Goal: Information Seeking & Learning: Learn about a topic

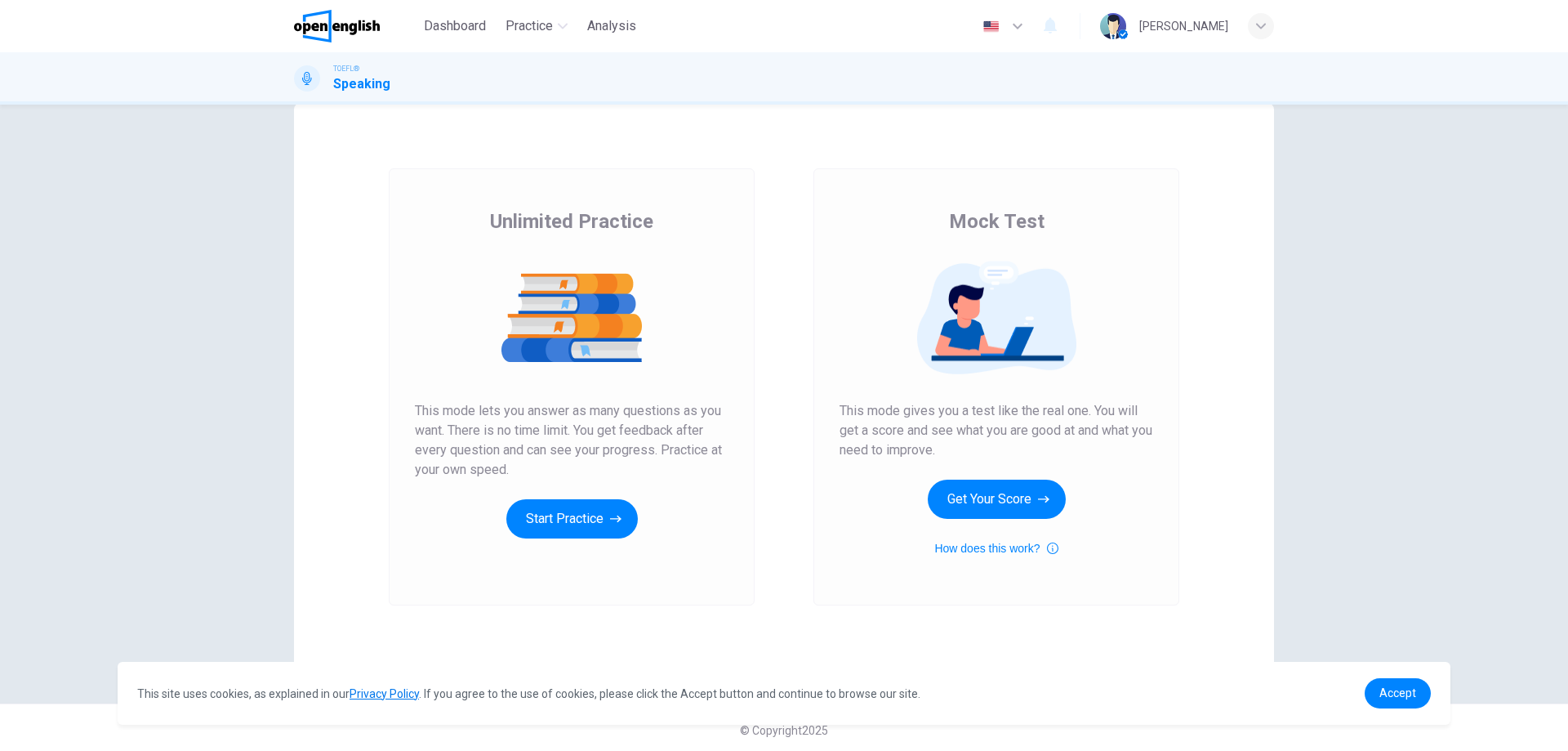
scroll to position [39, 0]
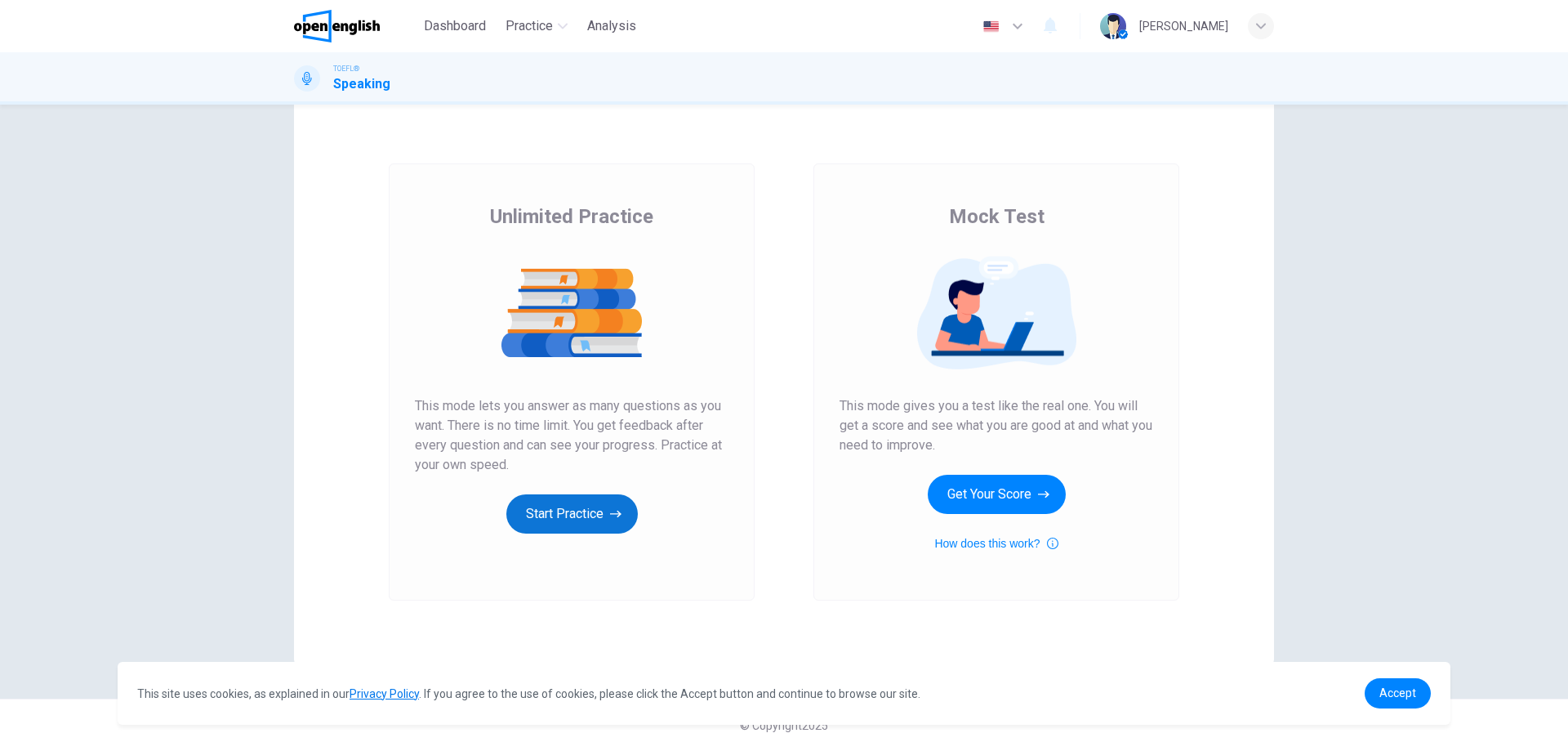
click at [595, 506] on button "Start Practice" at bounding box center [571, 513] width 131 height 39
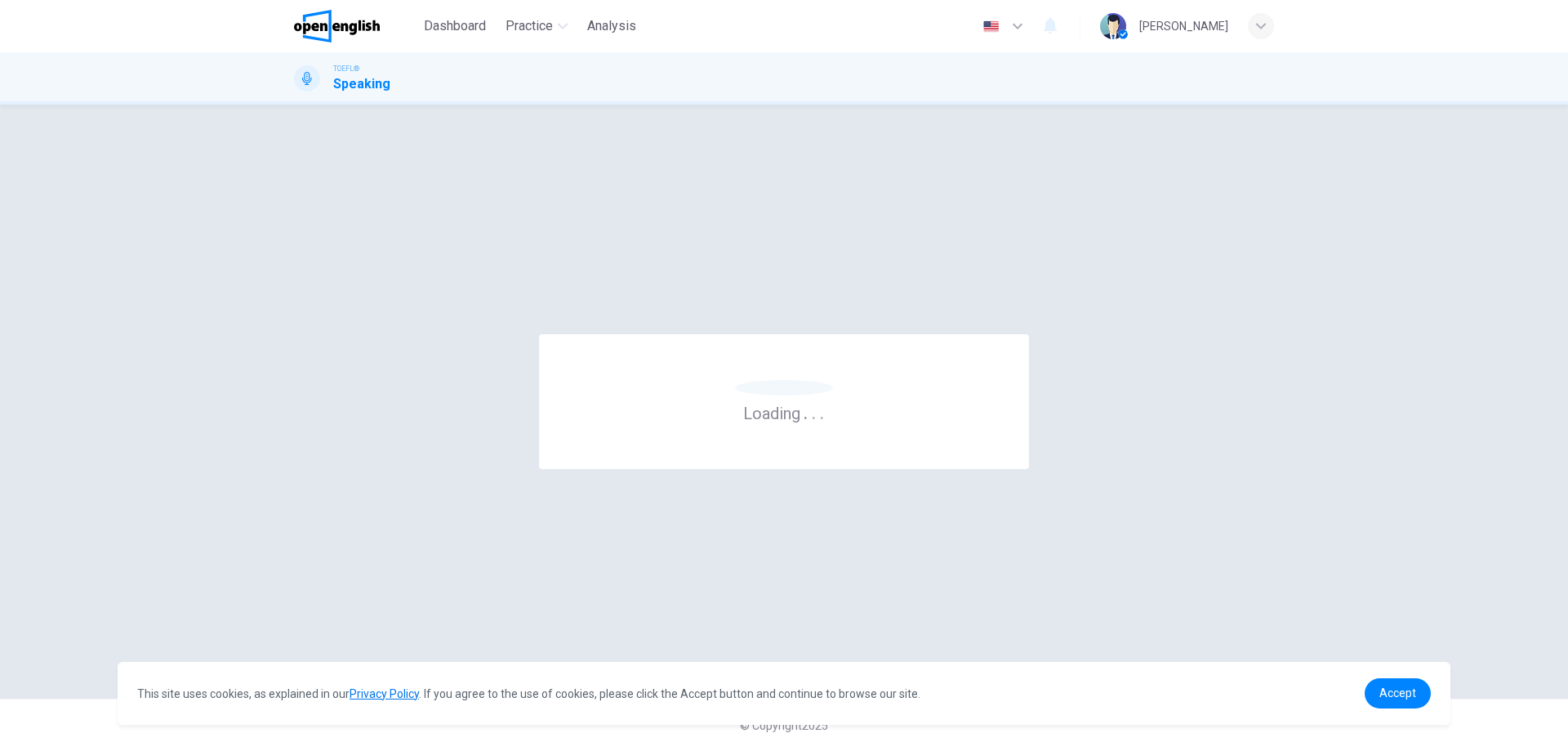
scroll to position [0, 0]
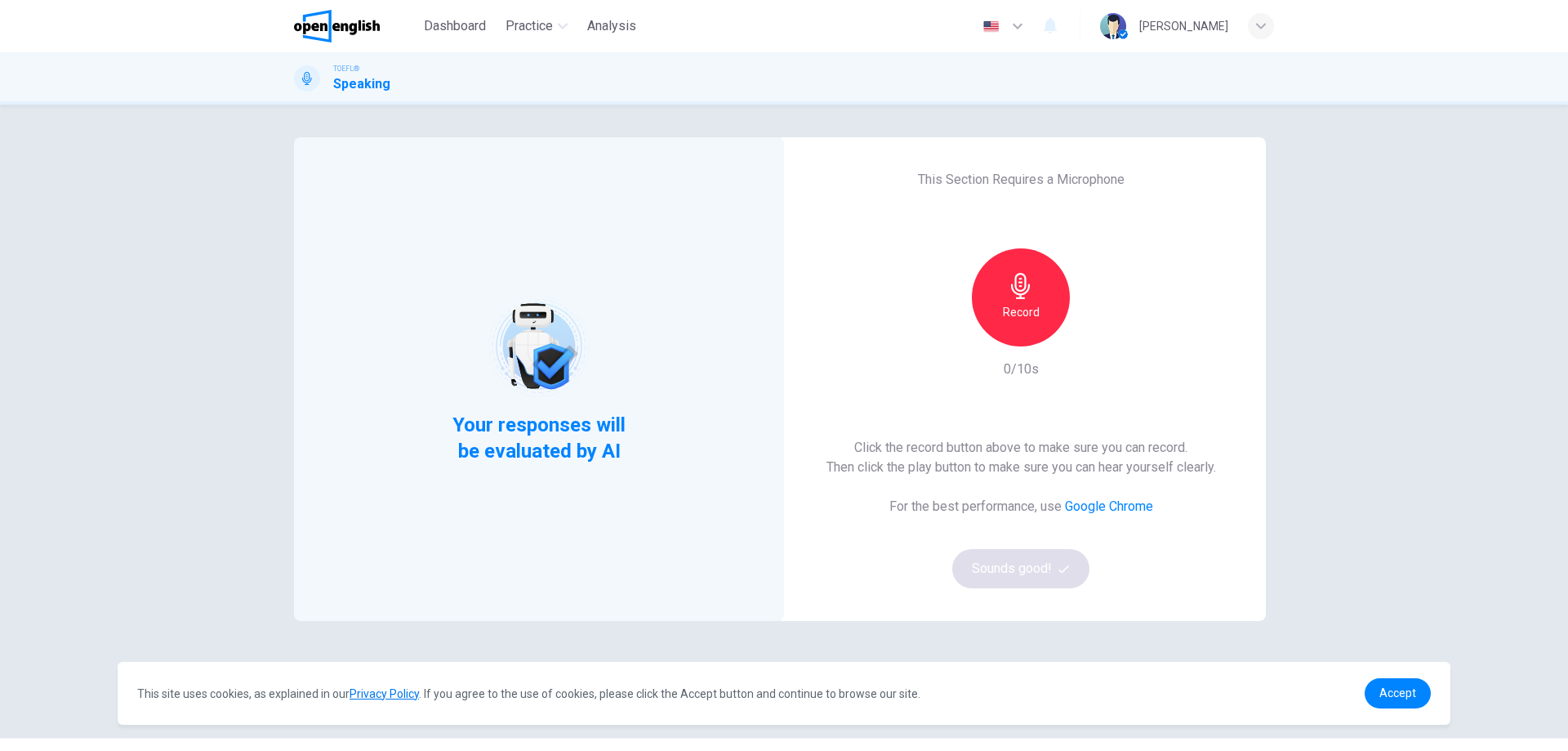
click at [1034, 200] on div "This Section Requires a Microphone Record 0/10s Click the record button above t…" at bounding box center [1021, 379] width 490 height 484
click at [1038, 295] on div "Record" at bounding box center [1021, 297] width 98 height 98
click at [1034, 302] on div "Stop" at bounding box center [1021, 297] width 98 height 98
click at [1095, 330] on icon "button" at bounding box center [1096, 334] width 17 height 17
click at [1041, 574] on button "Sounds good!" at bounding box center [1021, 568] width 137 height 39
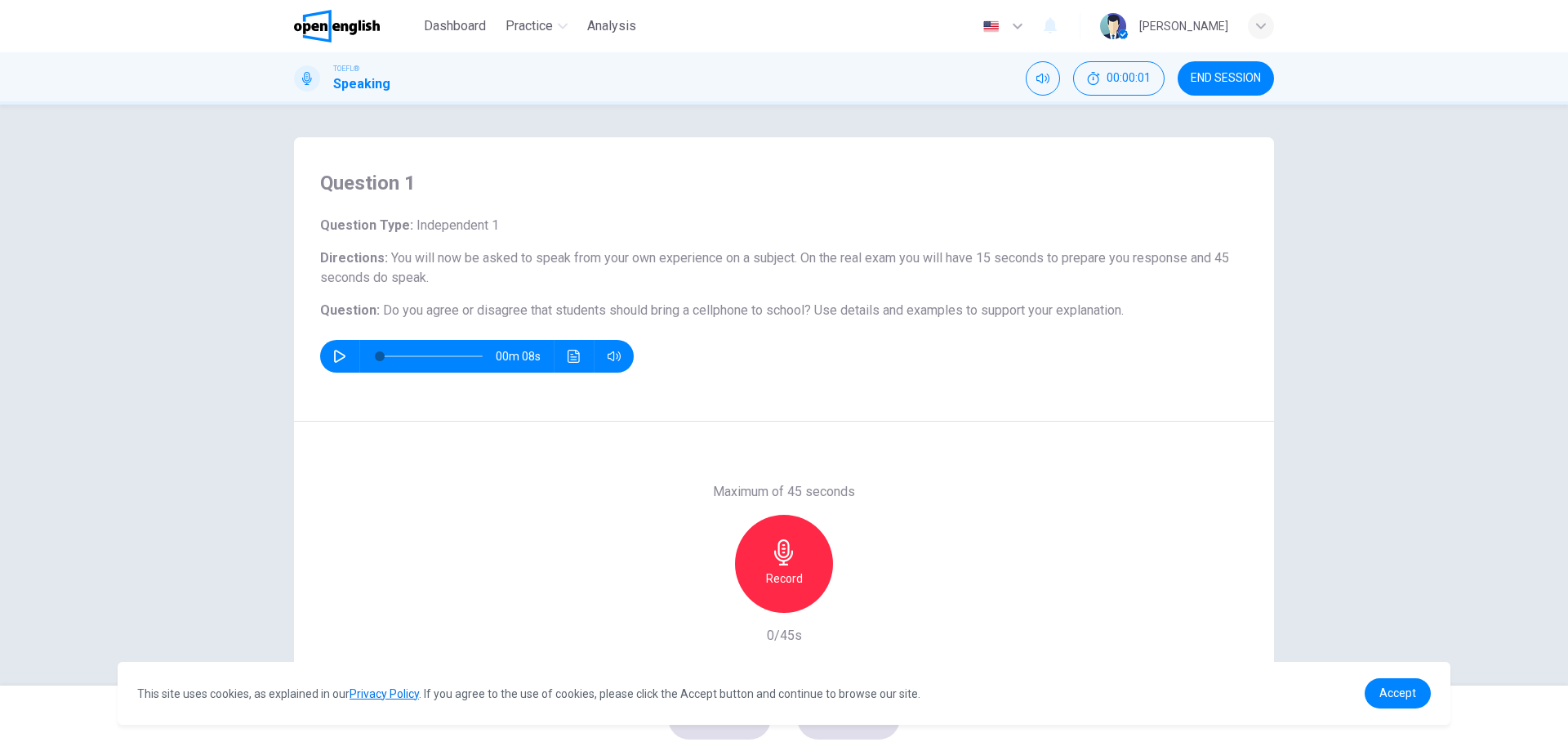
click at [377, 225] on h6 "Question Type : Independent 1" at bounding box center [784, 226] width 928 height 20
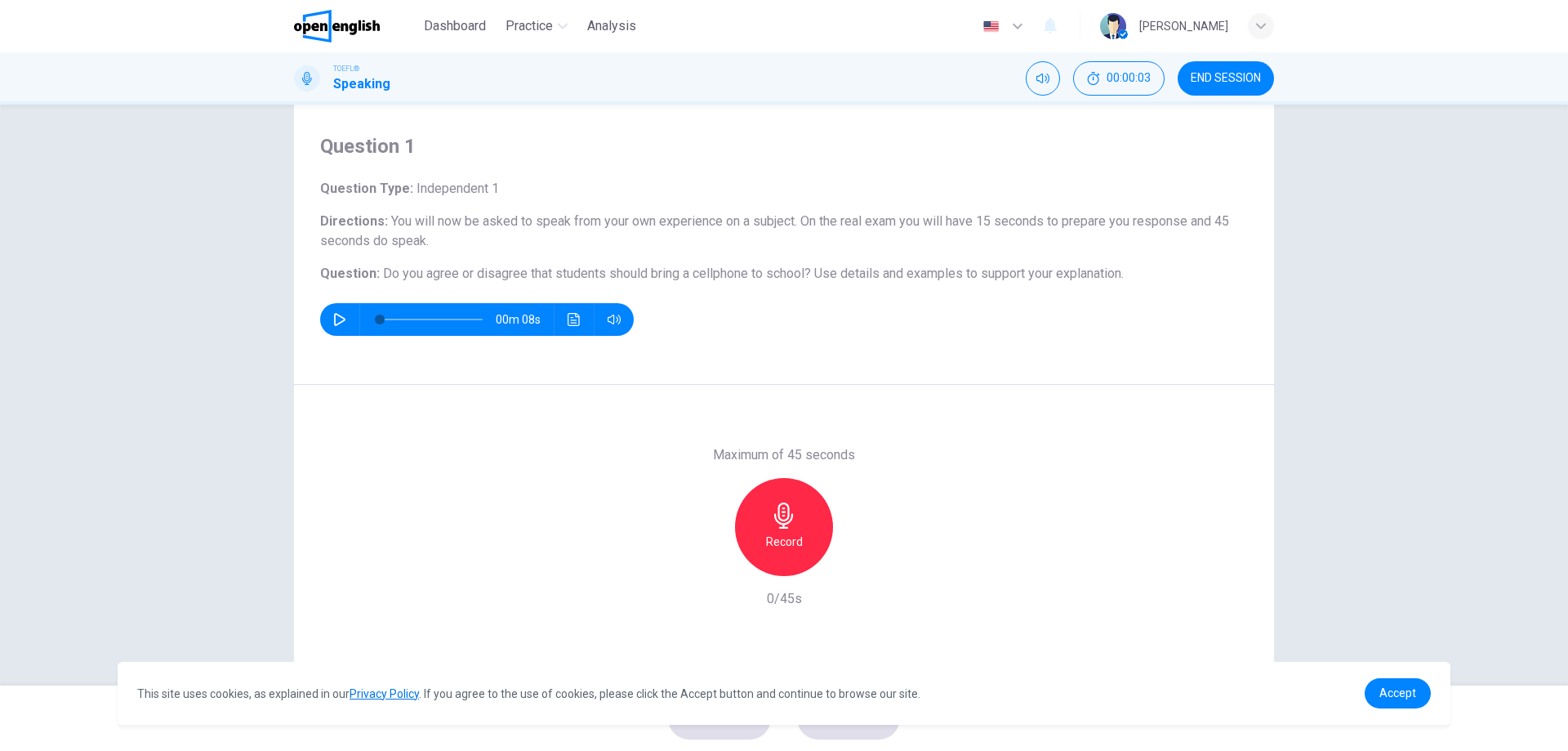
scroll to position [52, 0]
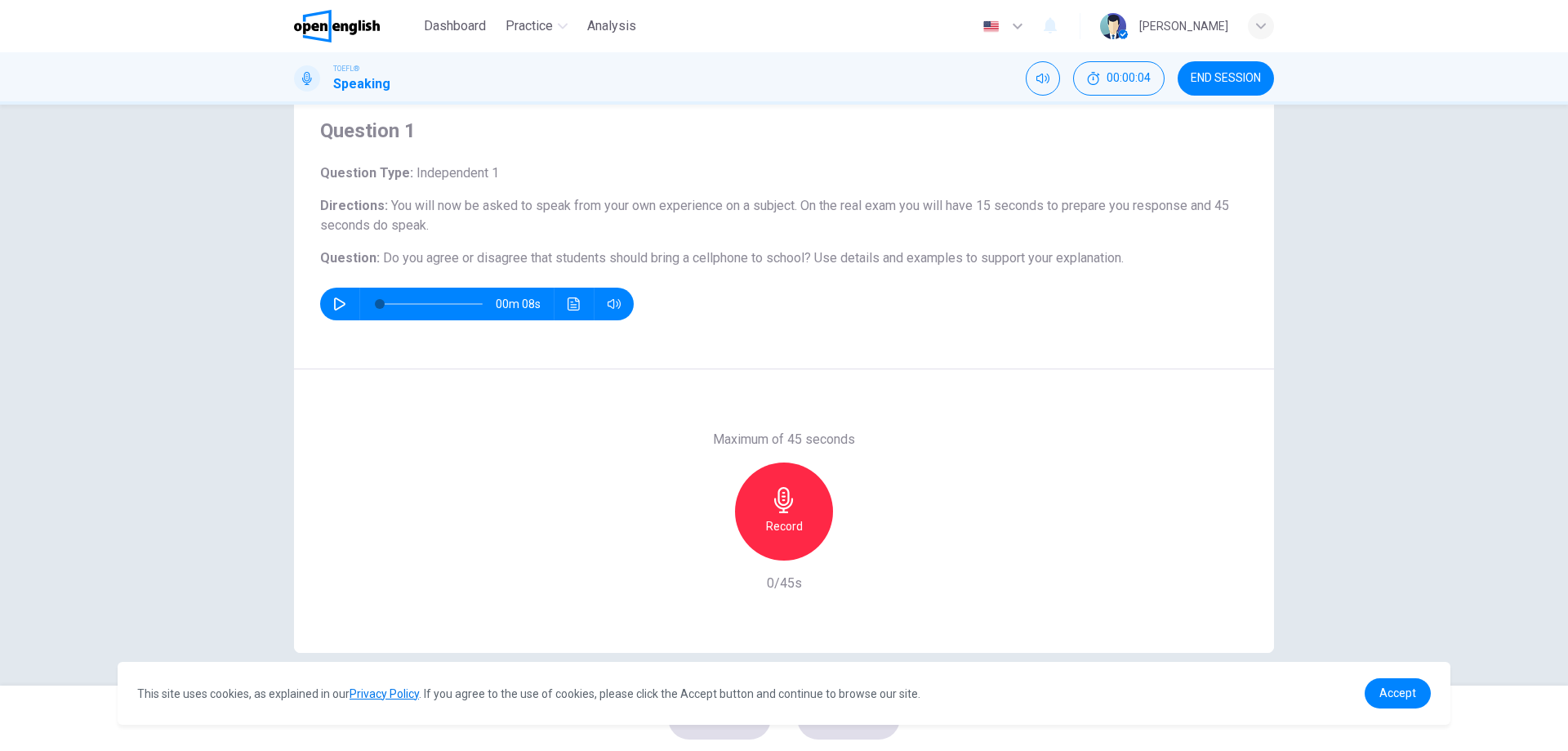
click at [389, 231] on span "You will now be asked to speak from your own experience on a subject. On the re…" at bounding box center [775, 215] width 909 height 36
click at [329, 300] on button "button" at bounding box center [340, 304] width 26 height 33
click at [417, 171] on span "Independent 1" at bounding box center [456, 173] width 86 height 16
click at [415, 208] on span "You will now be asked to speak from your own experience on a subject. On the re…" at bounding box center [775, 215] width 909 height 36
click at [498, 211] on span "You will now be asked to speak from your own experience on a subject. On the re…" at bounding box center [775, 215] width 909 height 36
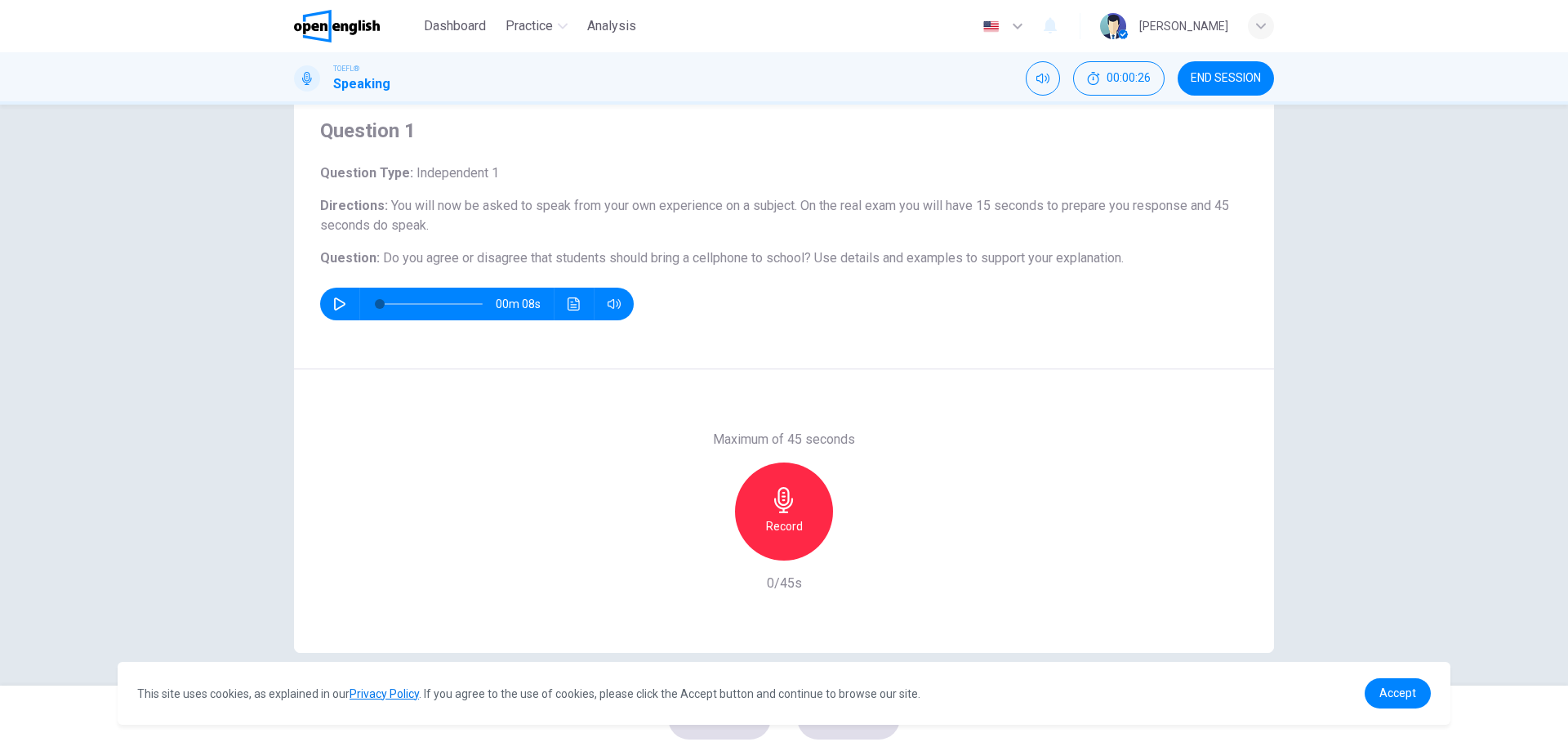
click at [973, 216] on h6 "Directions : You will now be asked to speak from your own experience on a subje…" at bounding box center [784, 215] width 928 height 39
click at [1044, 203] on span "You will now be asked to speak from your own experience on a subject. On the re…" at bounding box center [775, 215] width 909 height 36
click at [410, 225] on span "You will now be asked to speak from your own experience on a subject. On the re…" at bounding box center [775, 215] width 909 height 36
click at [410, 222] on span "You will now be asked to speak from your own experience on a subject. On the re…" at bounding box center [775, 215] width 909 height 36
click at [433, 257] on span "Do you agree or disagree that students should bring a cellphone to school?" at bounding box center [597, 258] width 428 height 16
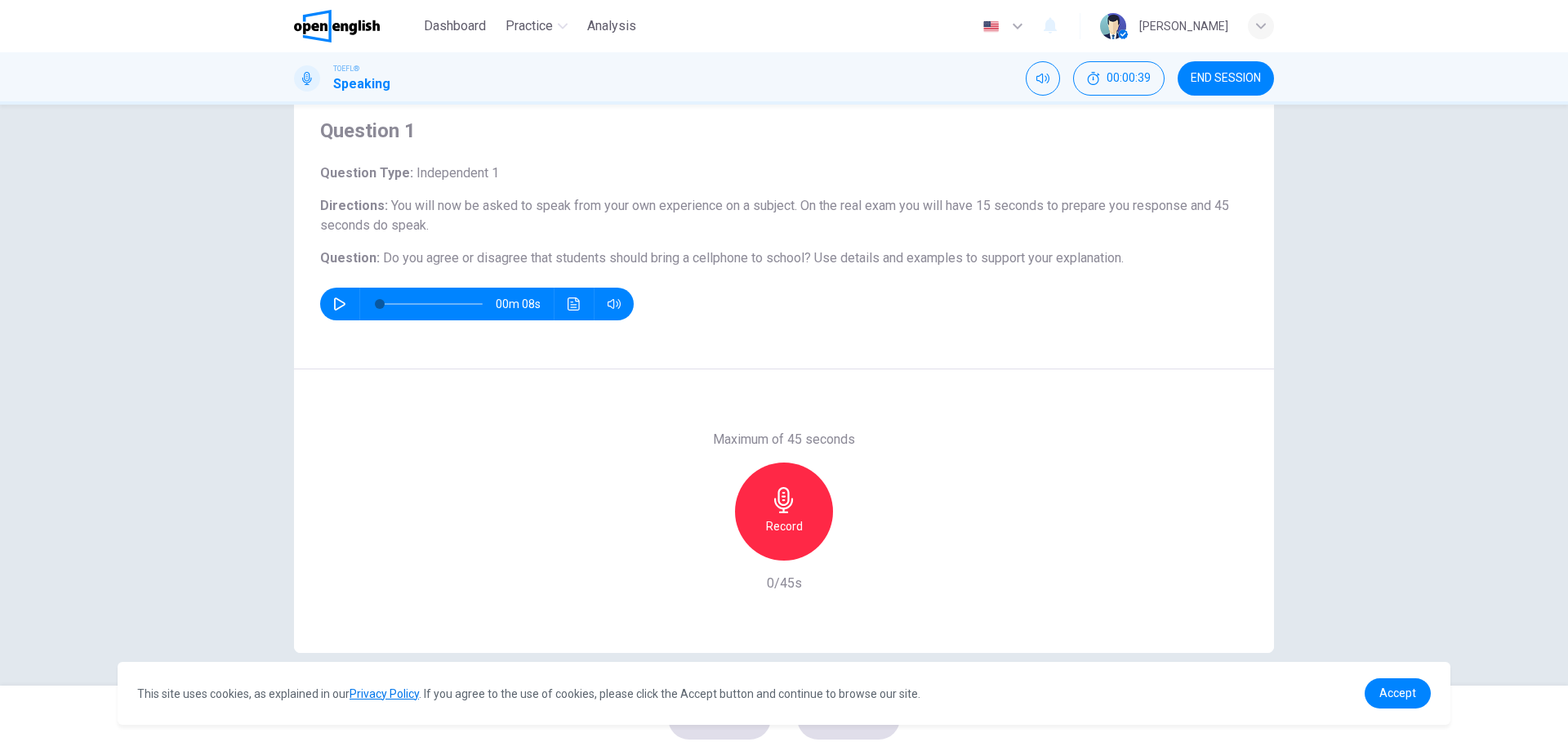
drag, startPoint x: 841, startPoint y: 243, endPoint x: 874, endPoint y: 256, distance: 35.5
click at [844, 243] on div "Question Type : Independent 1 Directions : You will now be asked to speak from …" at bounding box center [784, 242] width 928 height 157
click at [890, 264] on span "Use details and examples to support your explanation." at bounding box center [969, 258] width 310 height 16
click at [1056, 253] on span "Use details and examples to support your explanation." at bounding box center [969, 258] width 310 height 16
click at [599, 171] on h6 "Question Type : Independent 1" at bounding box center [784, 173] width 928 height 20
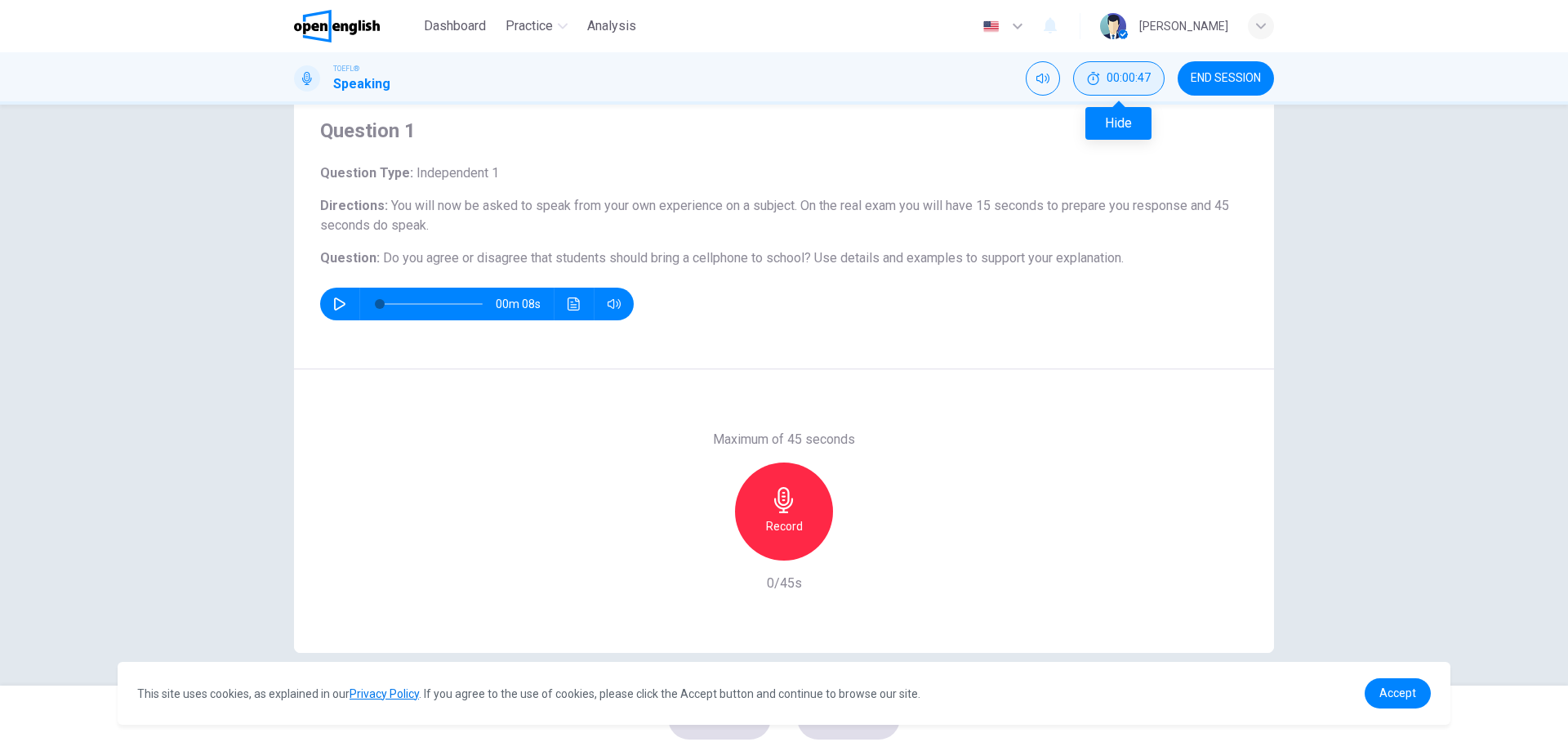
click at [1126, 83] on span "00:00:47" at bounding box center [1128, 78] width 44 height 13
click at [1155, 86] on button "Show" at bounding box center [1148, 78] width 35 height 35
click at [597, 188] on div "Question Type : Independent 1 Directions : You will now be asked to speak from …" at bounding box center [784, 242] width 928 height 157
click at [327, 298] on button "button" at bounding box center [340, 304] width 26 height 33
type input "*"
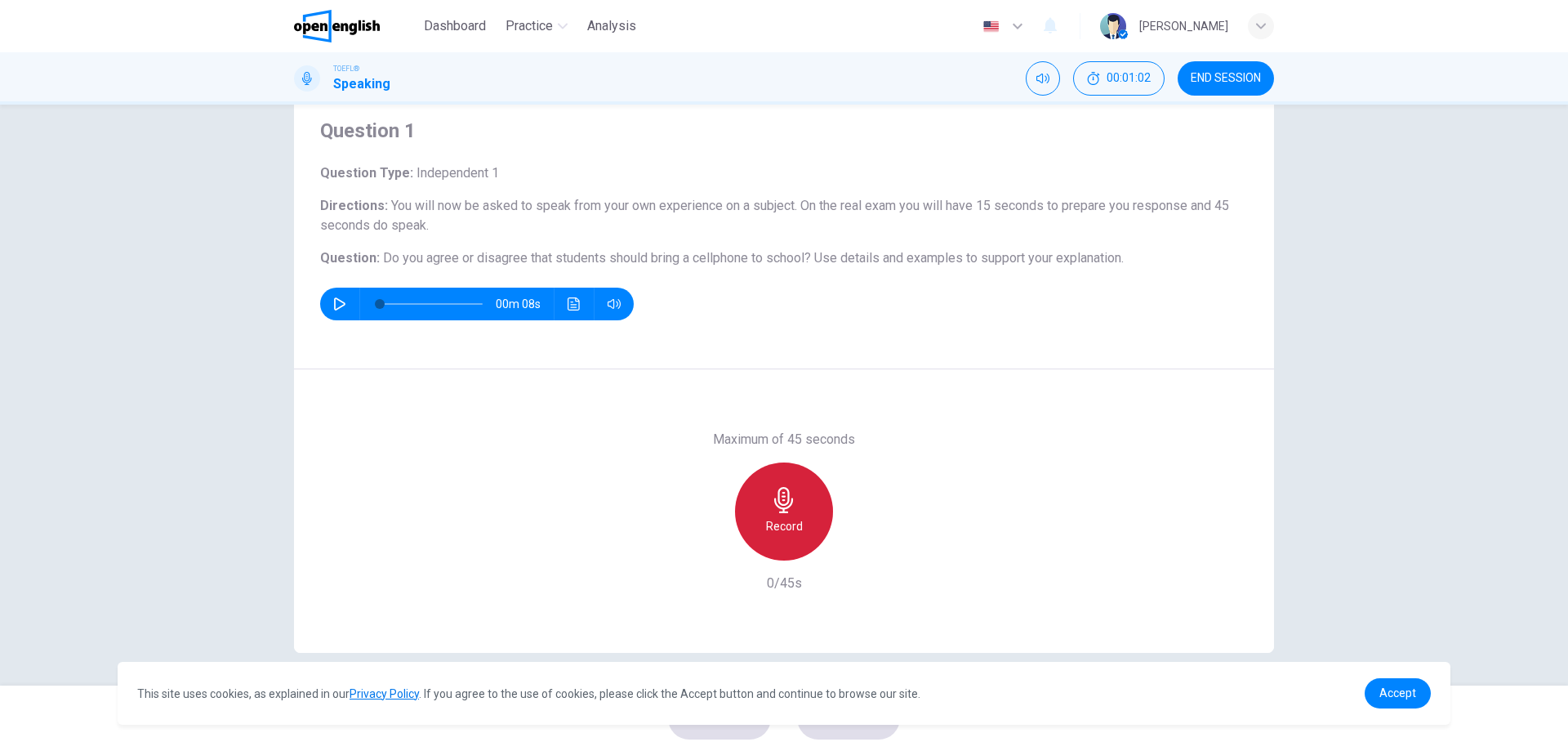
click at [793, 524] on h6 "Record" at bounding box center [784, 526] width 37 height 20
click at [851, 546] on icon "button" at bounding box center [860, 548] width 17 height 17
click at [826, 435] on h6 "Maximum of 45 seconds" at bounding box center [784, 440] width 142 height 20
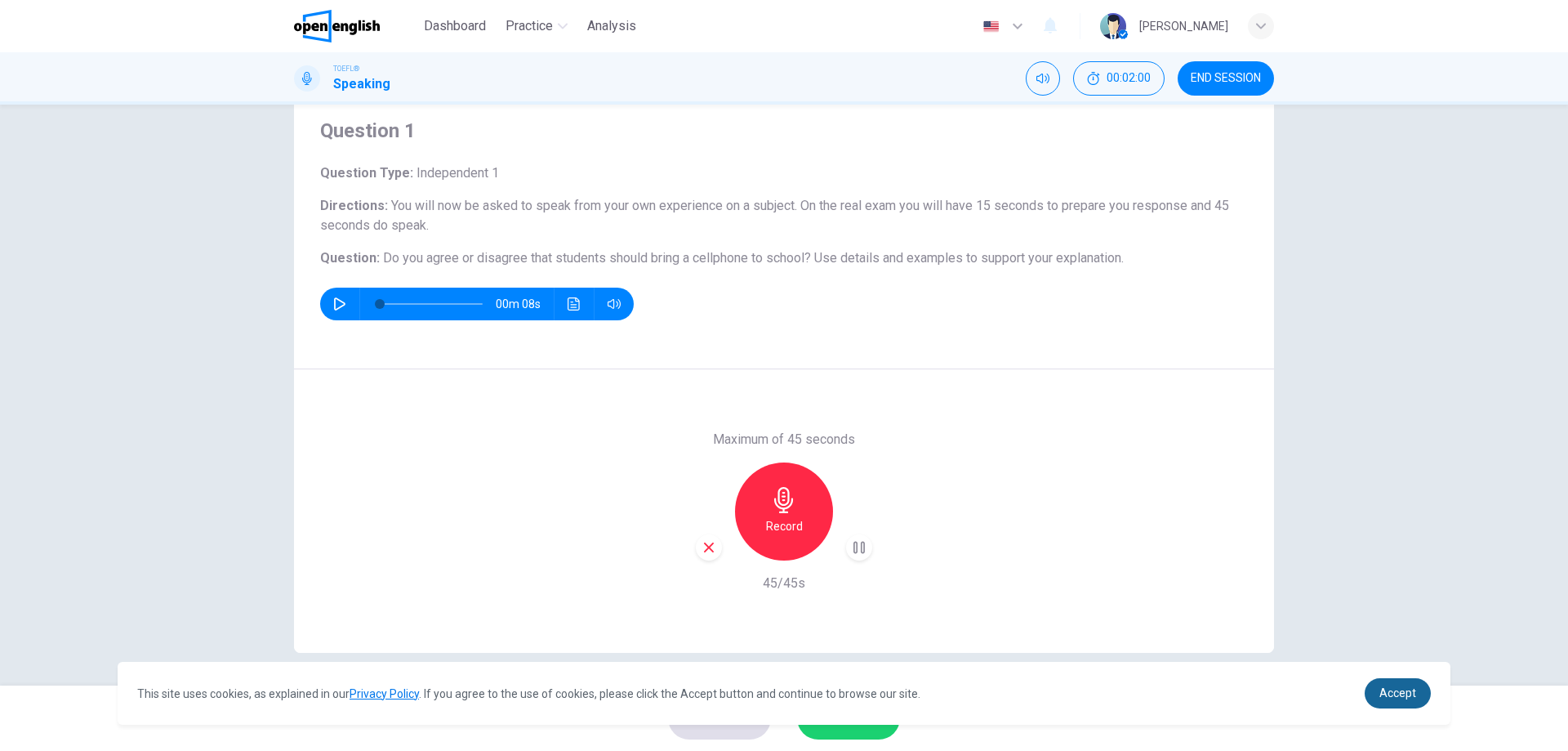
click at [1394, 701] on link "Accept" at bounding box center [1398, 693] width 66 height 31
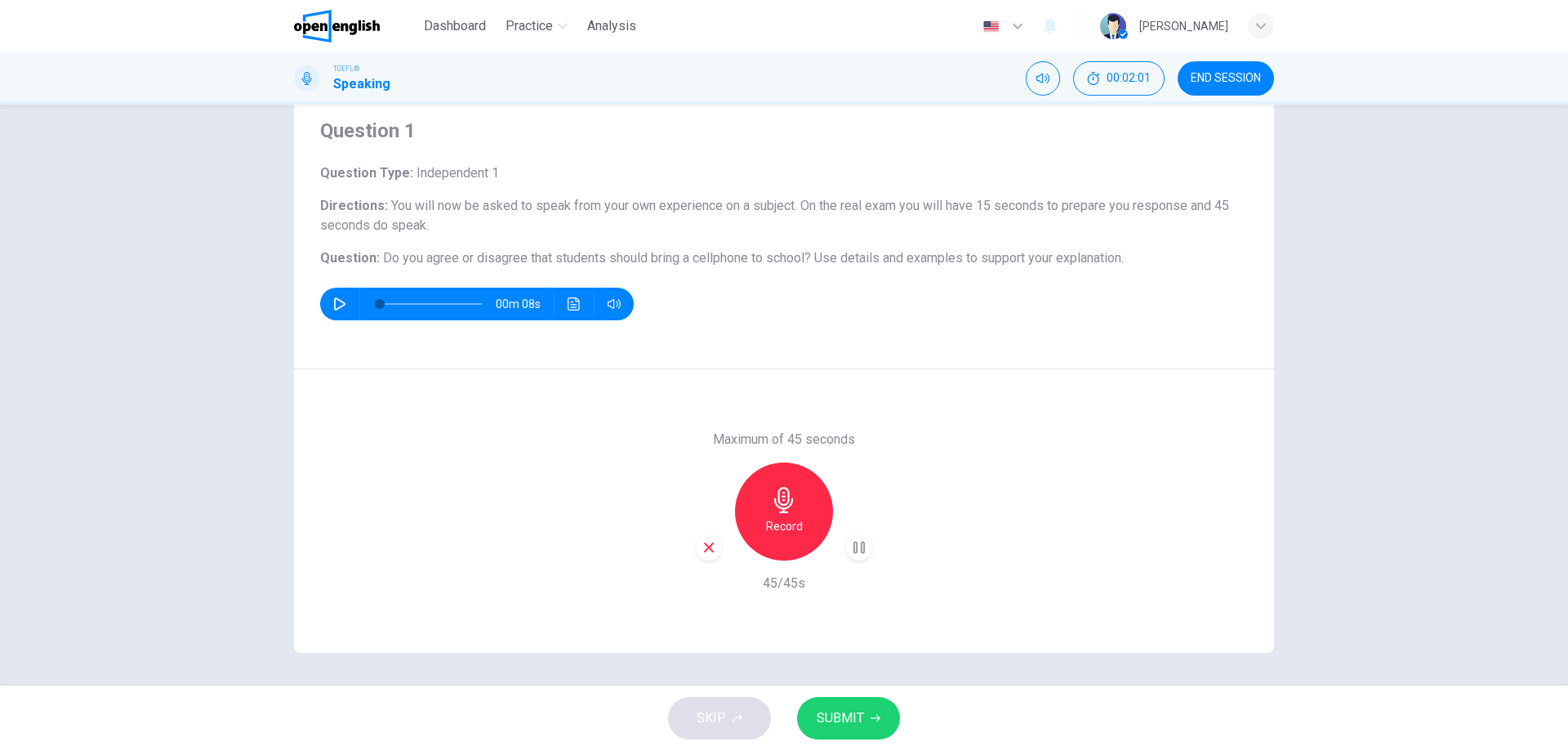
click at [988, 619] on div "Maximum of 45 seconds Record 45/45s" at bounding box center [784, 511] width 980 height 283
click at [784, 442] on h6 "Maximum of 45 seconds" at bounding box center [784, 440] width 142 height 20
drag, startPoint x: 784, startPoint y: 439, endPoint x: 798, endPoint y: 440, distance: 14.0
click at [798, 440] on h6 "Maximum of 45 seconds" at bounding box center [784, 440] width 142 height 20
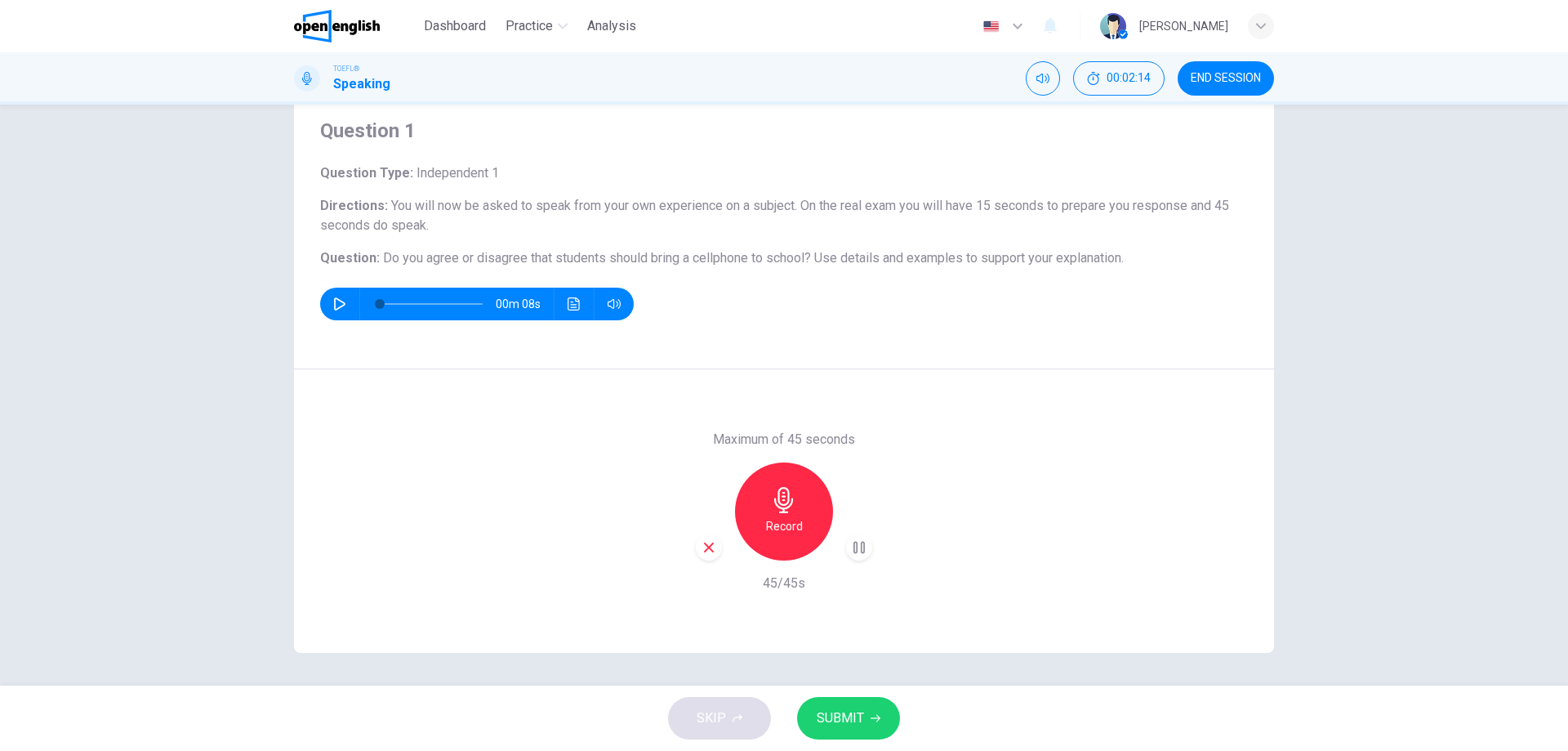
click at [798, 440] on h6 "Maximum of 45 seconds" at bounding box center [784, 440] width 142 height 20
click at [1191, 75] on span "END SESSION" at bounding box center [1225, 78] width 70 height 13
click at [1203, 92] on button "END SESSION" at bounding box center [1225, 78] width 97 height 35
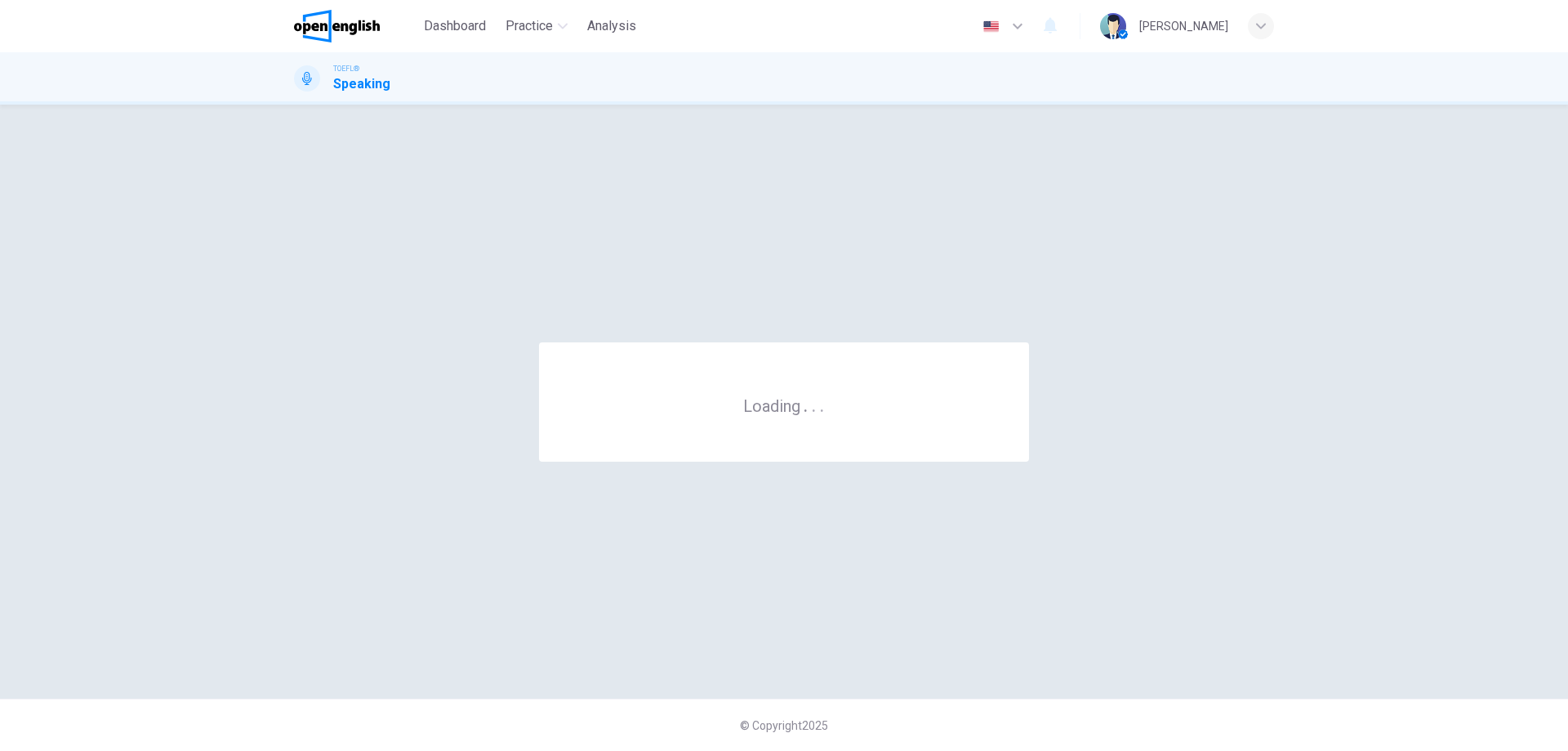
scroll to position [0, 0]
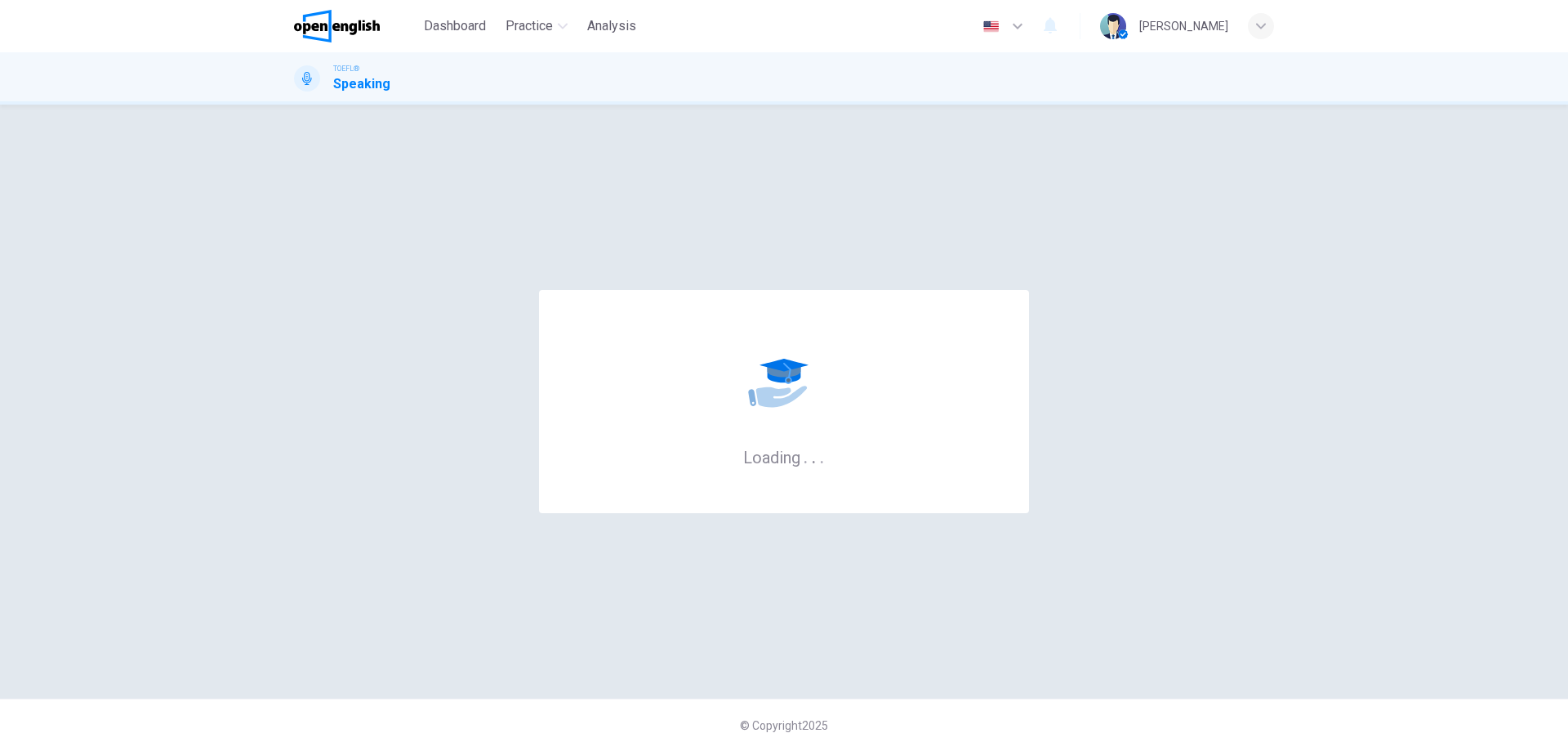
click at [945, 446] on div "Loading . . ." at bounding box center [784, 402] width 490 height 223
